Goal: Find specific page/section: Find specific page/section

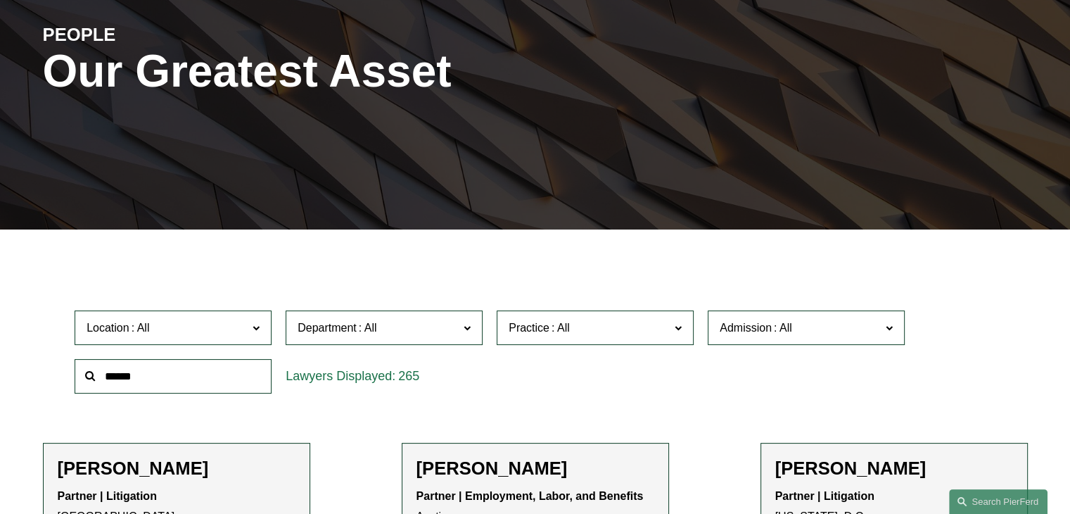
scroll to position [141, 0]
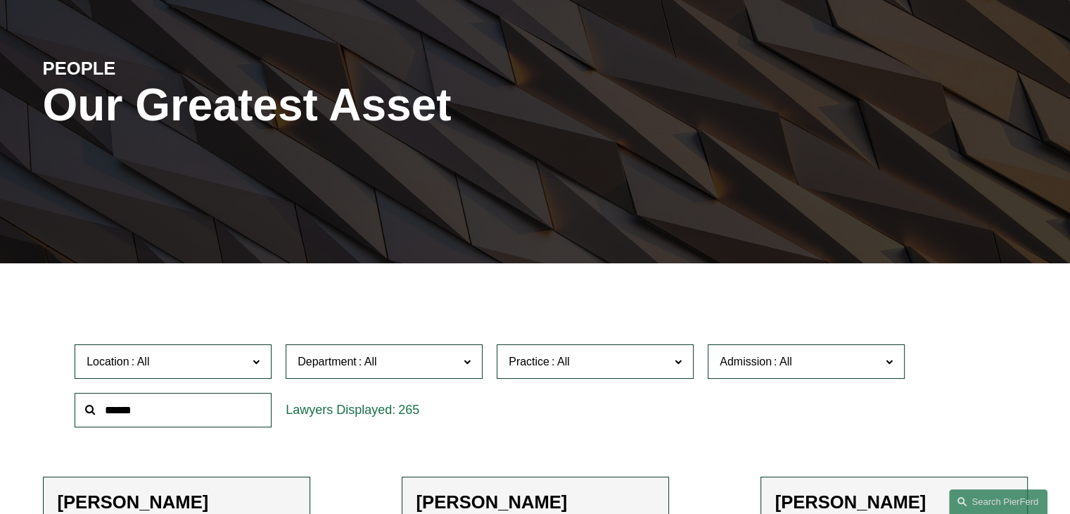
click at [235, 411] on input "text" at bounding box center [173, 410] width 197 height 34
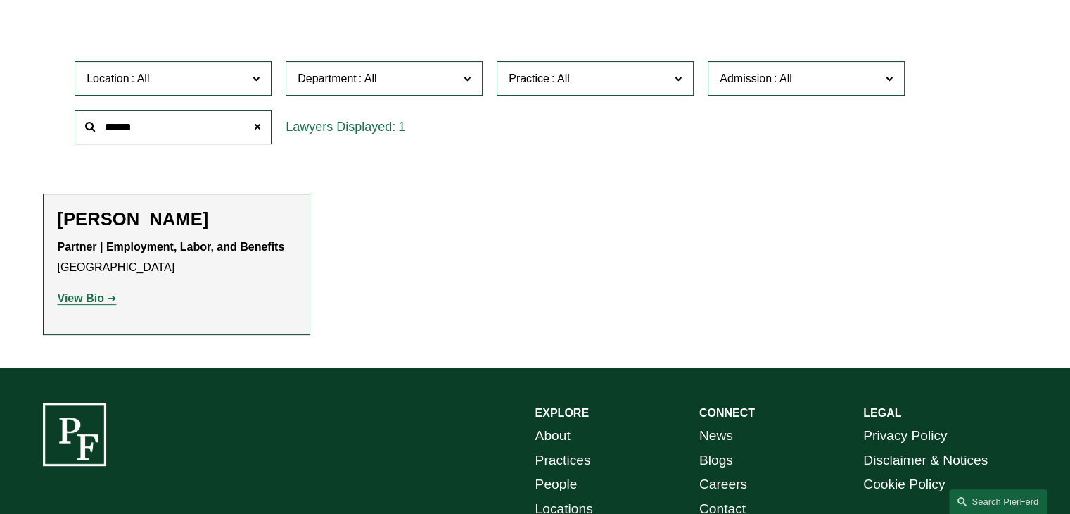
scroll to position [493, 0]
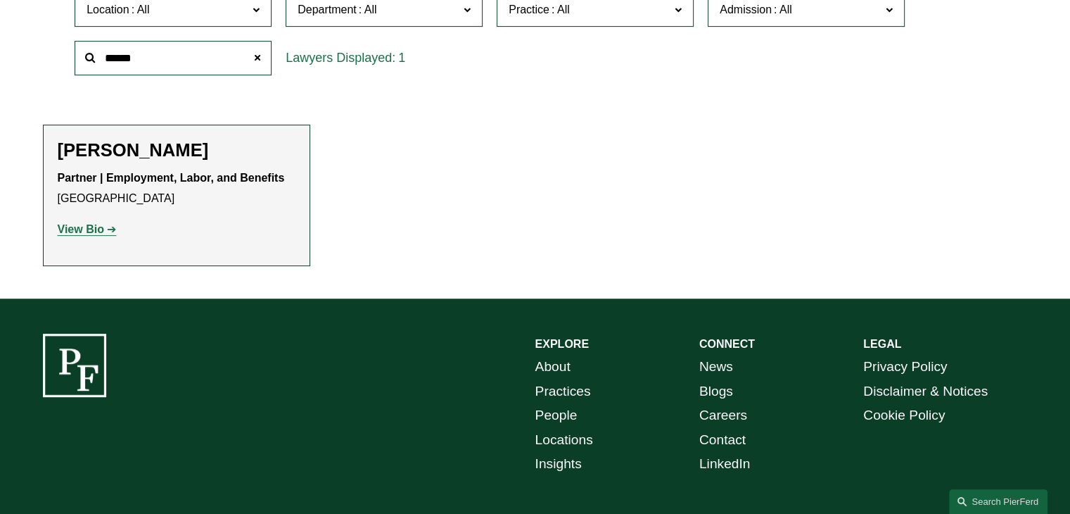
type input "******"
click at [86, 232] on strong "View Bio" at bounding box center [81, 229] width 46 height 12
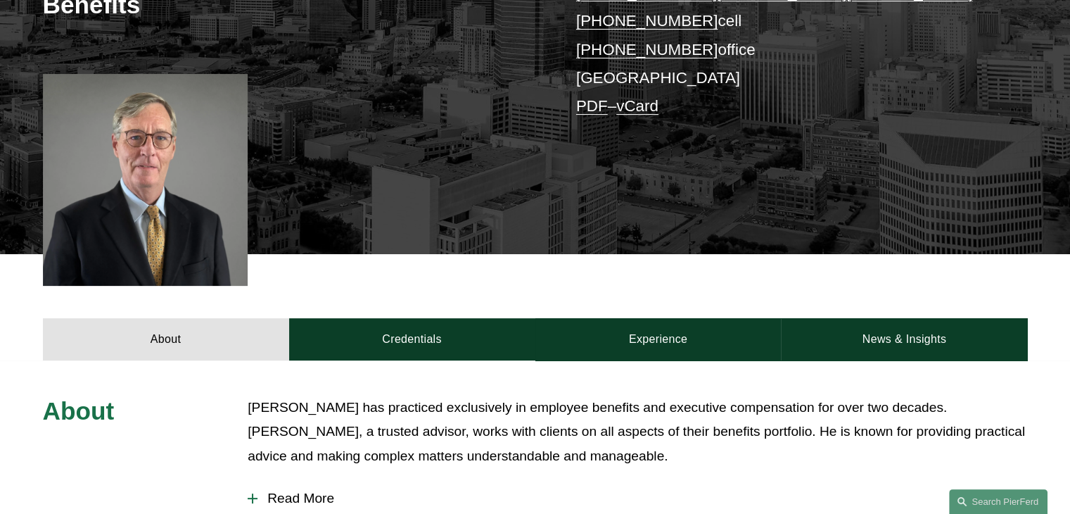
scroll to position [265, 0]
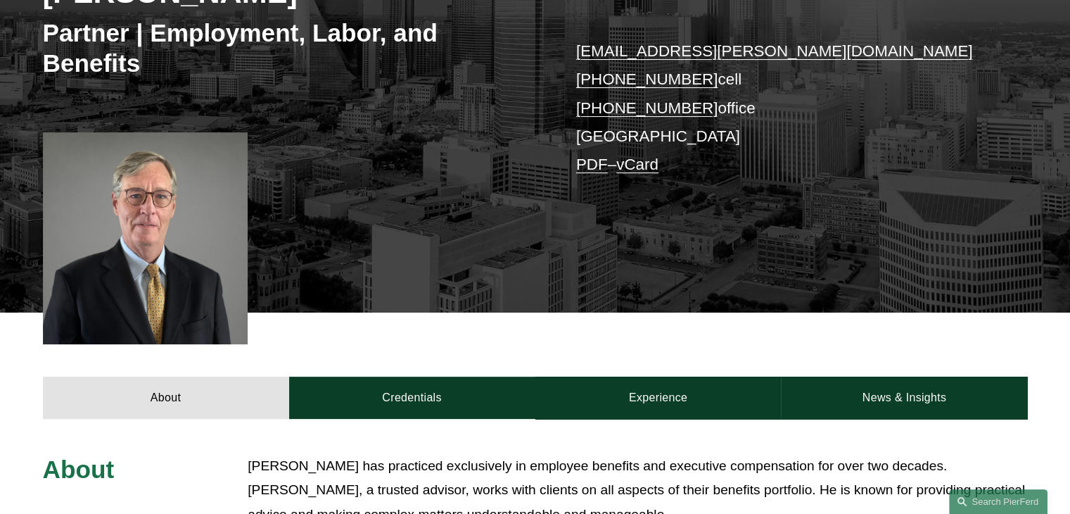
click at [999, 319] on div "About Credentials Experience News & Insights" at bounding box center [535, 365] width 1070 height 106
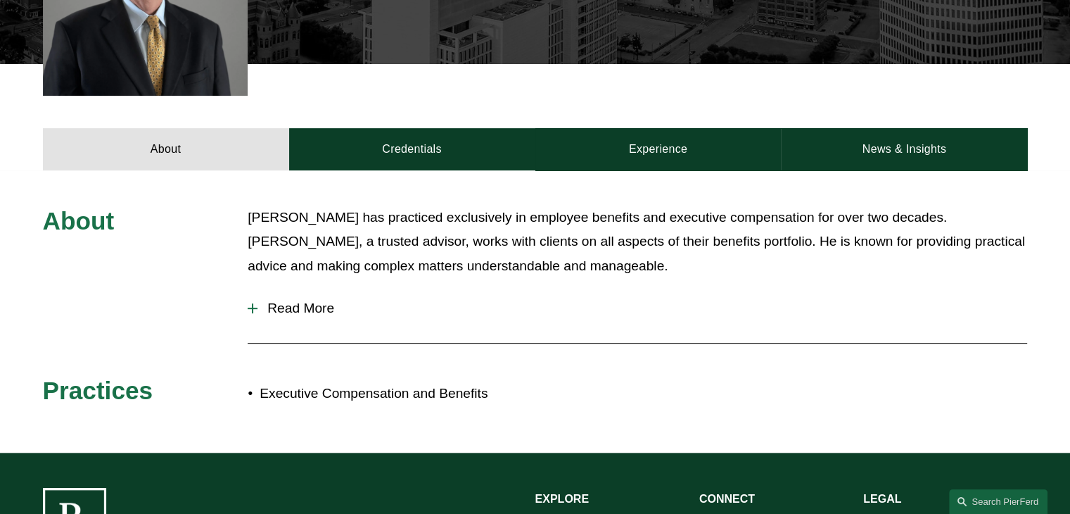
scroll to position [546, 0]
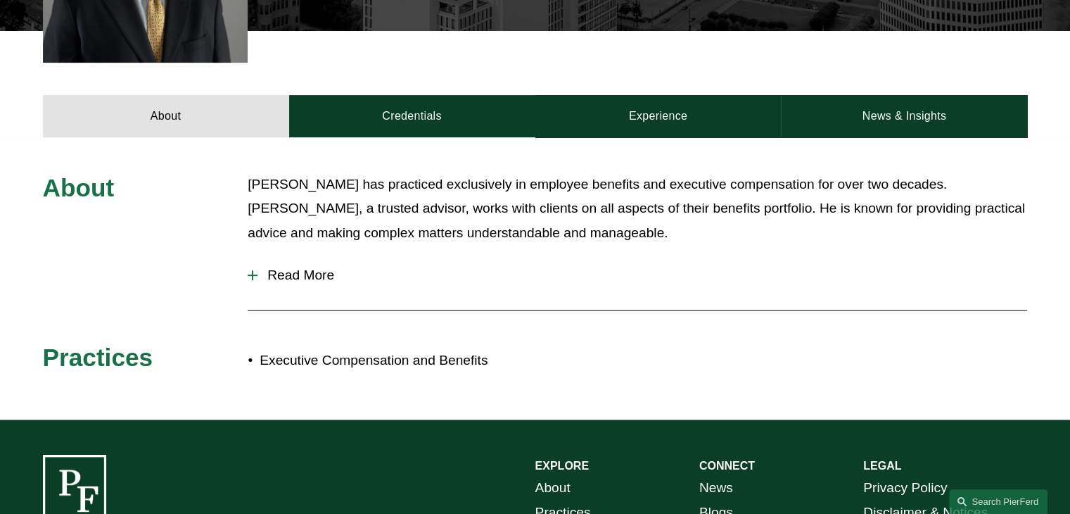
click at [250, 285] on button "Read More" at bounding box center [638, 275] width 780 height 37
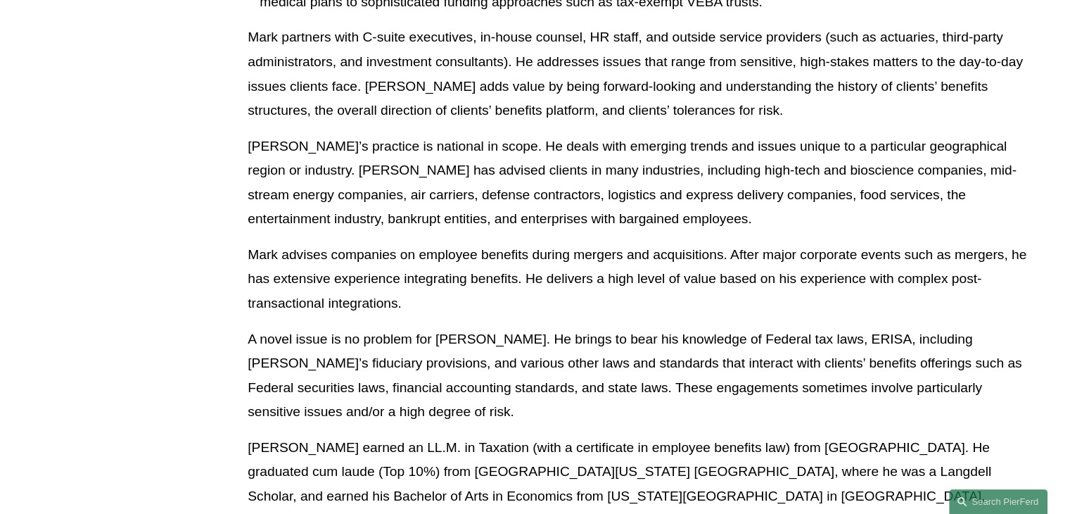
scroll to position [1180, 0]
